Goal: Book appointment/travel/reservation

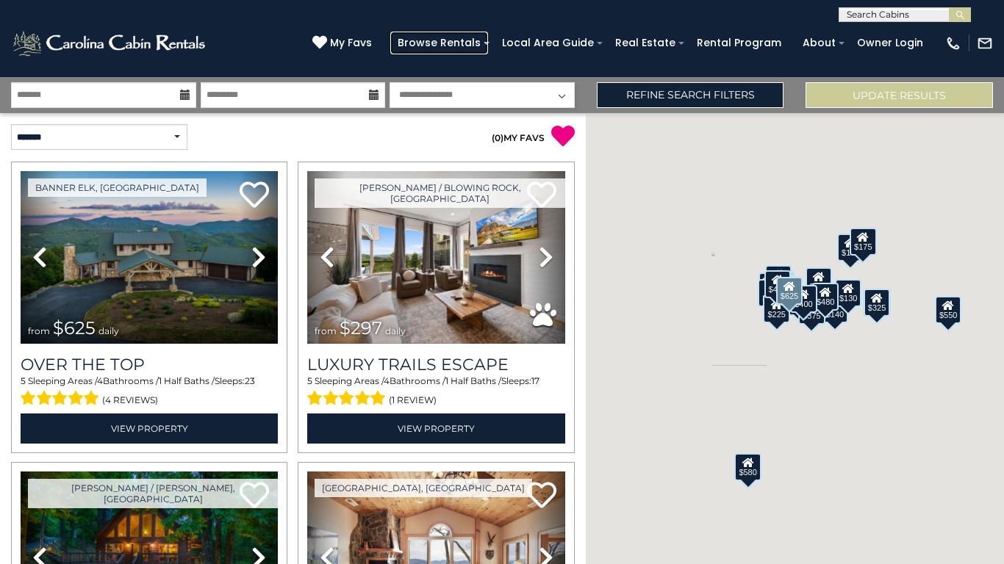
click at [458, 43] on link "Browse Rentals" at bounding box center [439, 43] width 98 height 23
